Goal: Check status

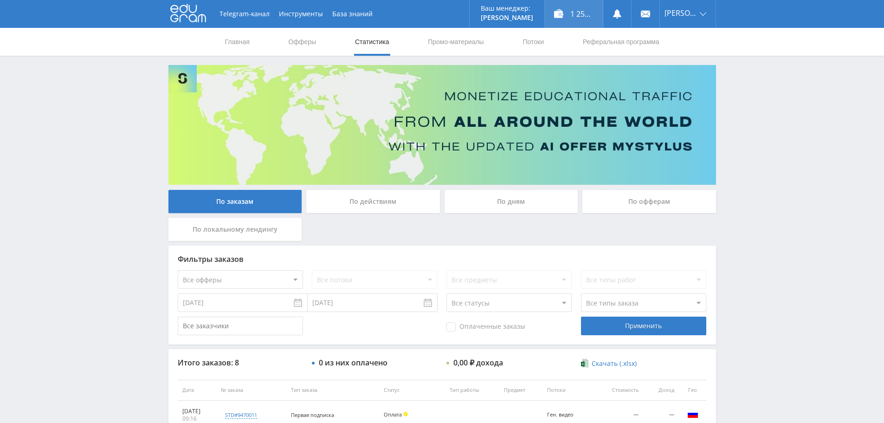
click at [572, 14] on div "1 257,00 ₽" at bounding box center [574, 14] width 58 height 28
click at [386, 205] on div "По действиям" at bounding box center [373, 201] width 134 height 23
click at [0, 0] on input "По действиям" at bounding box center [0, 0] width 0 height 0
